Goal: Information Seeking & Learning: Learn about a topic

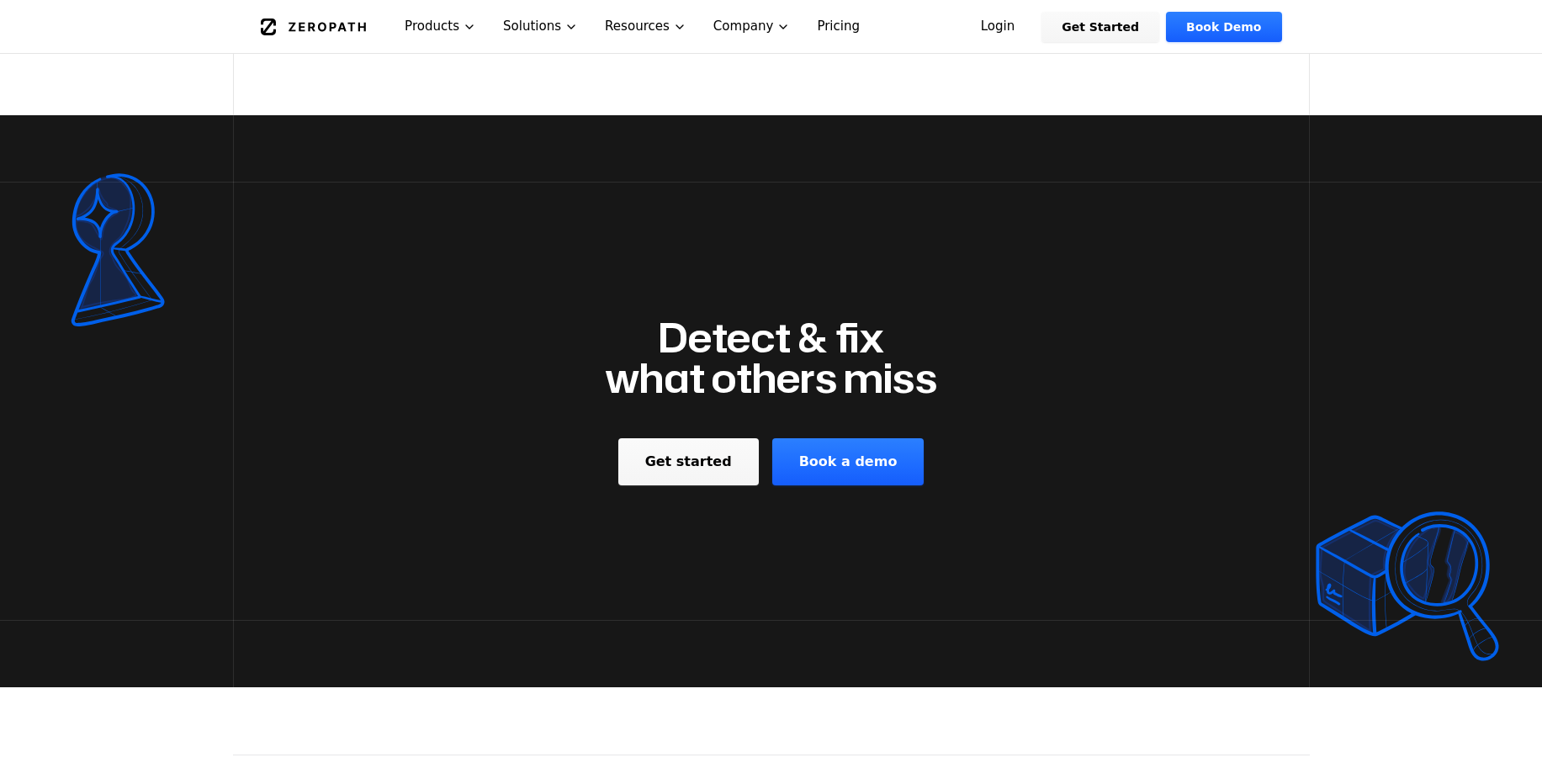
scroll to position [2801, 0]
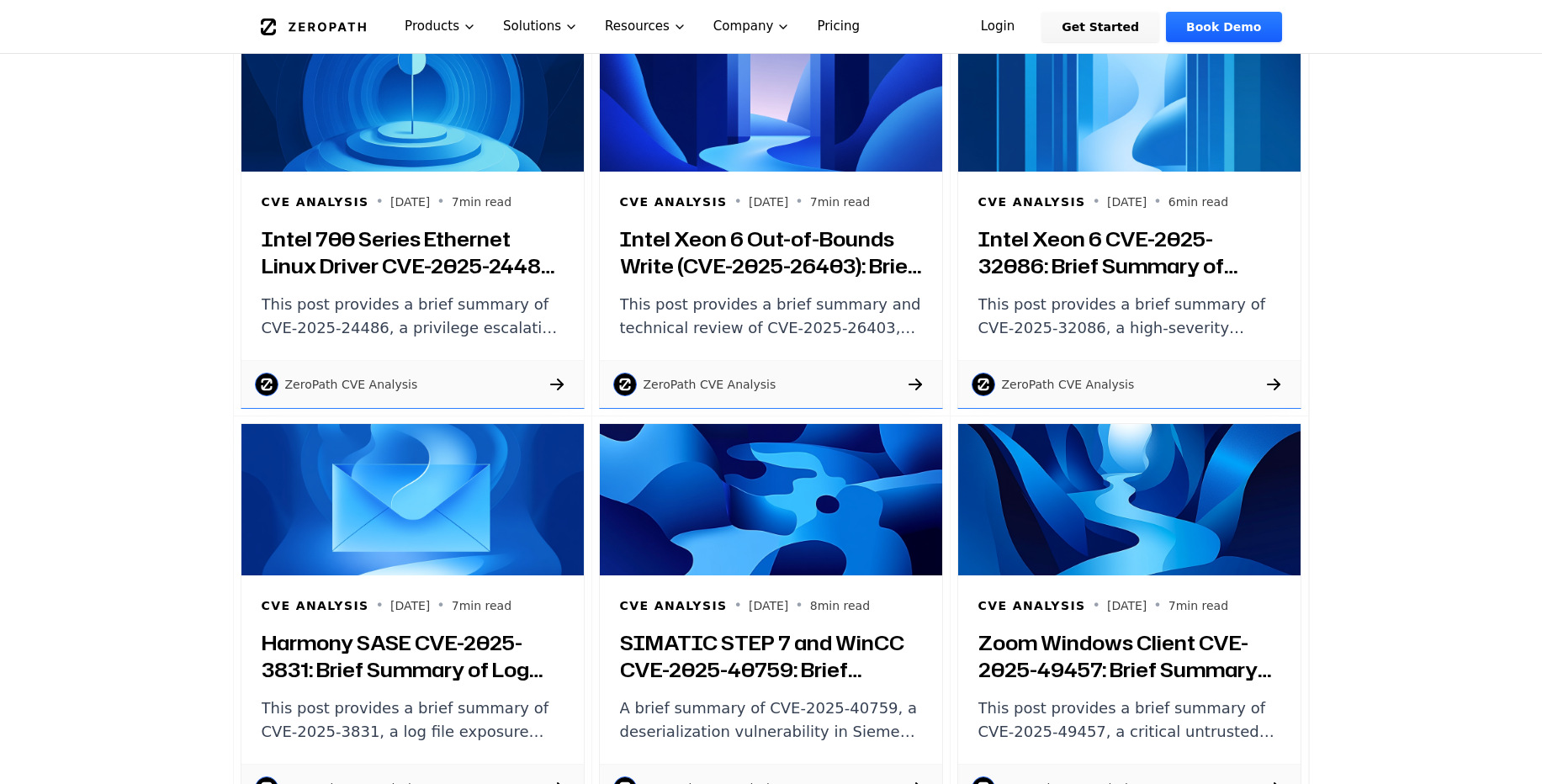
scroll to position [2270, 0]
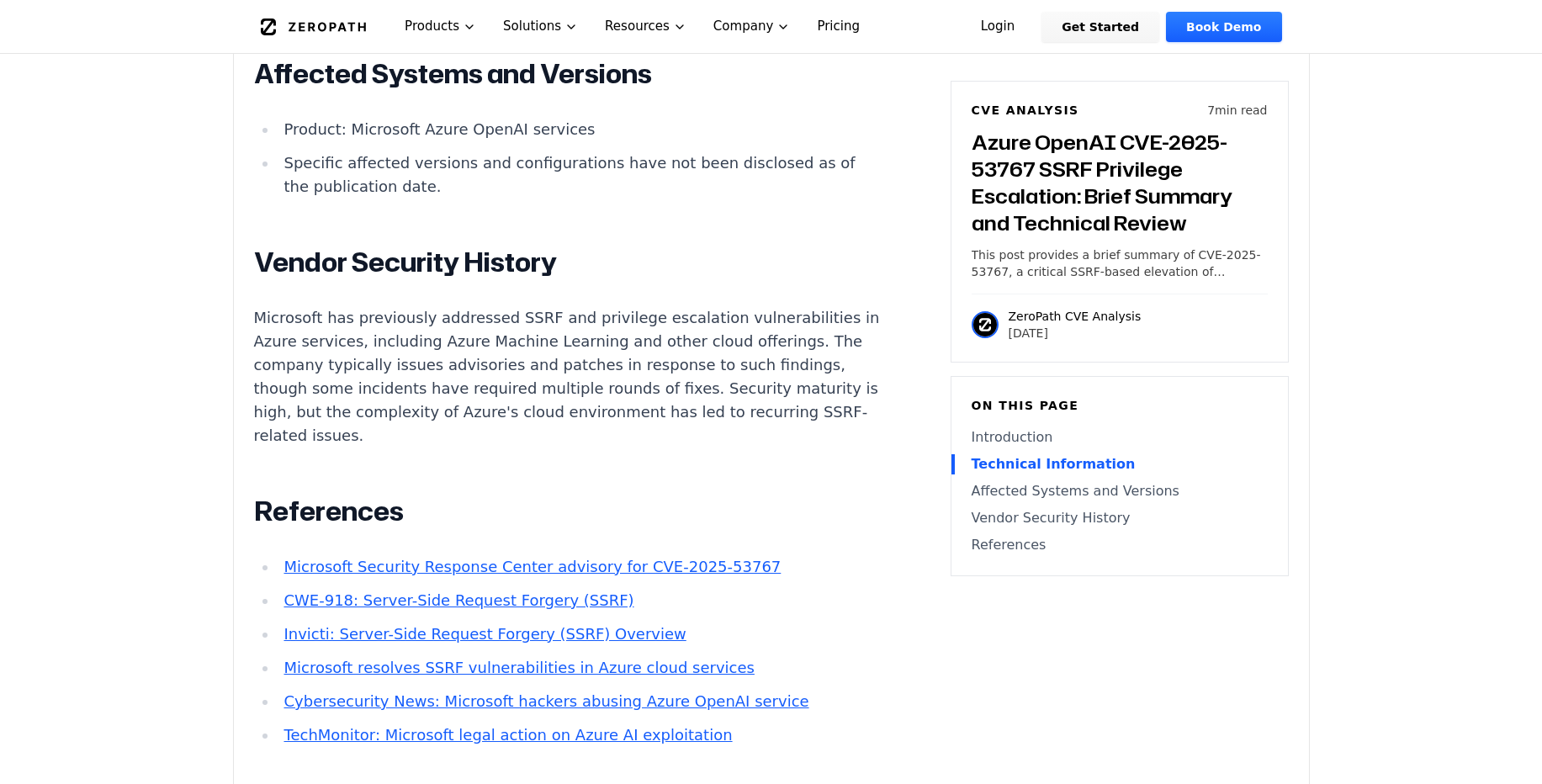
scroll to position [2058, 0]
